Goal: Check status: Check status

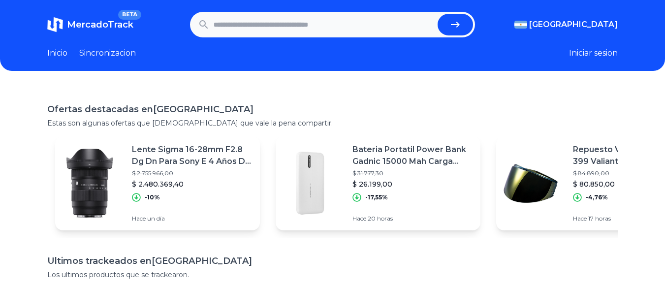
click at [274, 24] on input "text" at bounding box center [324, 25] width 221 height 22
click at [248, 21] on input "text" at bounding box center [324, 25] width 221 height 22
paste input "**********"
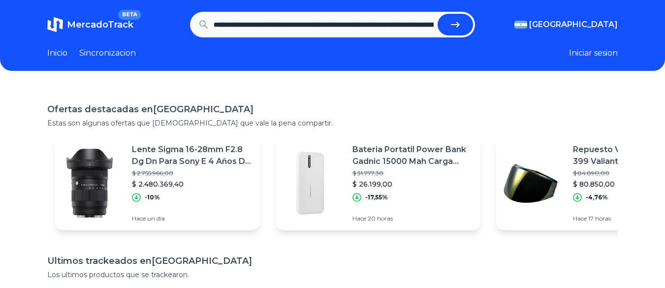
scroll to position [0, 249]
click at [442, 14] on button "submit" at bounding box center [459, 25] width 35 height 22
type input "**********"
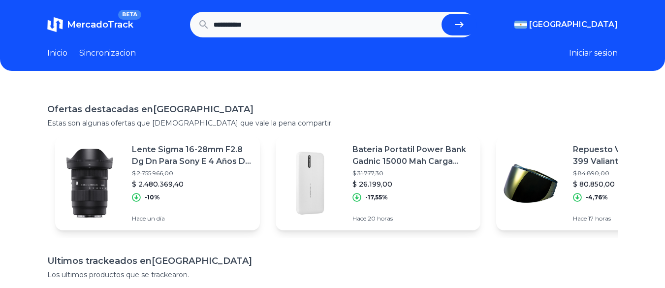
scroll to position [0, 0]
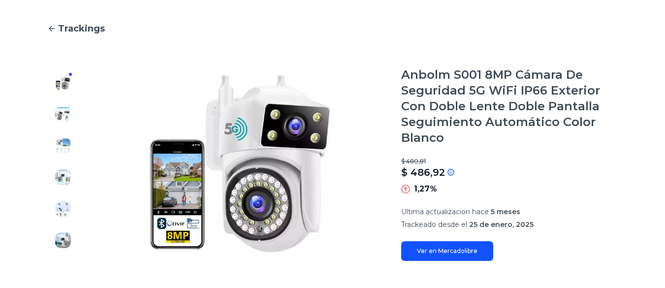
scroll to position [81, 0]
click at [604, 218] on section "Ultima actualizacion hace 5 meses Trackeado desde el 25 de enero, 2025" at bounding box center [509, 218] width 217 height 23
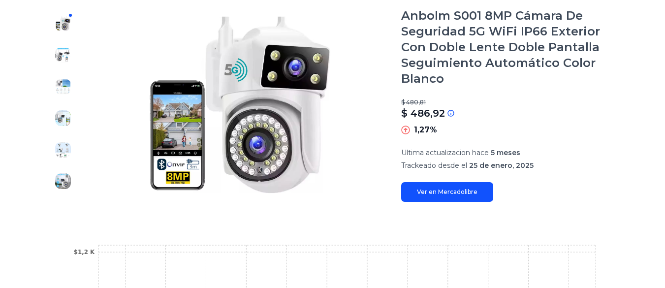
scroll to position [7, 0]
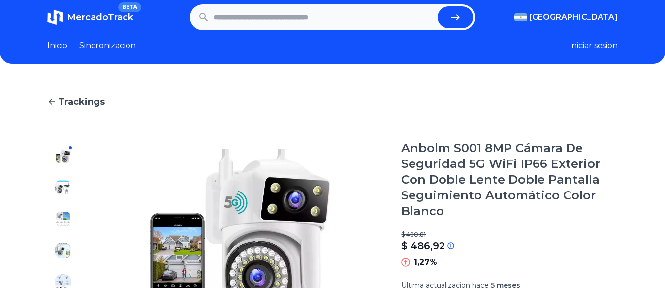
click at [106, 50] on link "Sincronizacion" at bounding box center [107, 46] width 57 height 12
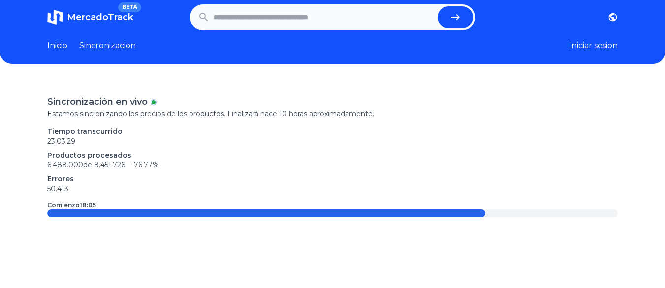
click at [63, 45] on link "Inicio" at bounding box center [57, 46] width 20 height 12
